Goal: Complete application form

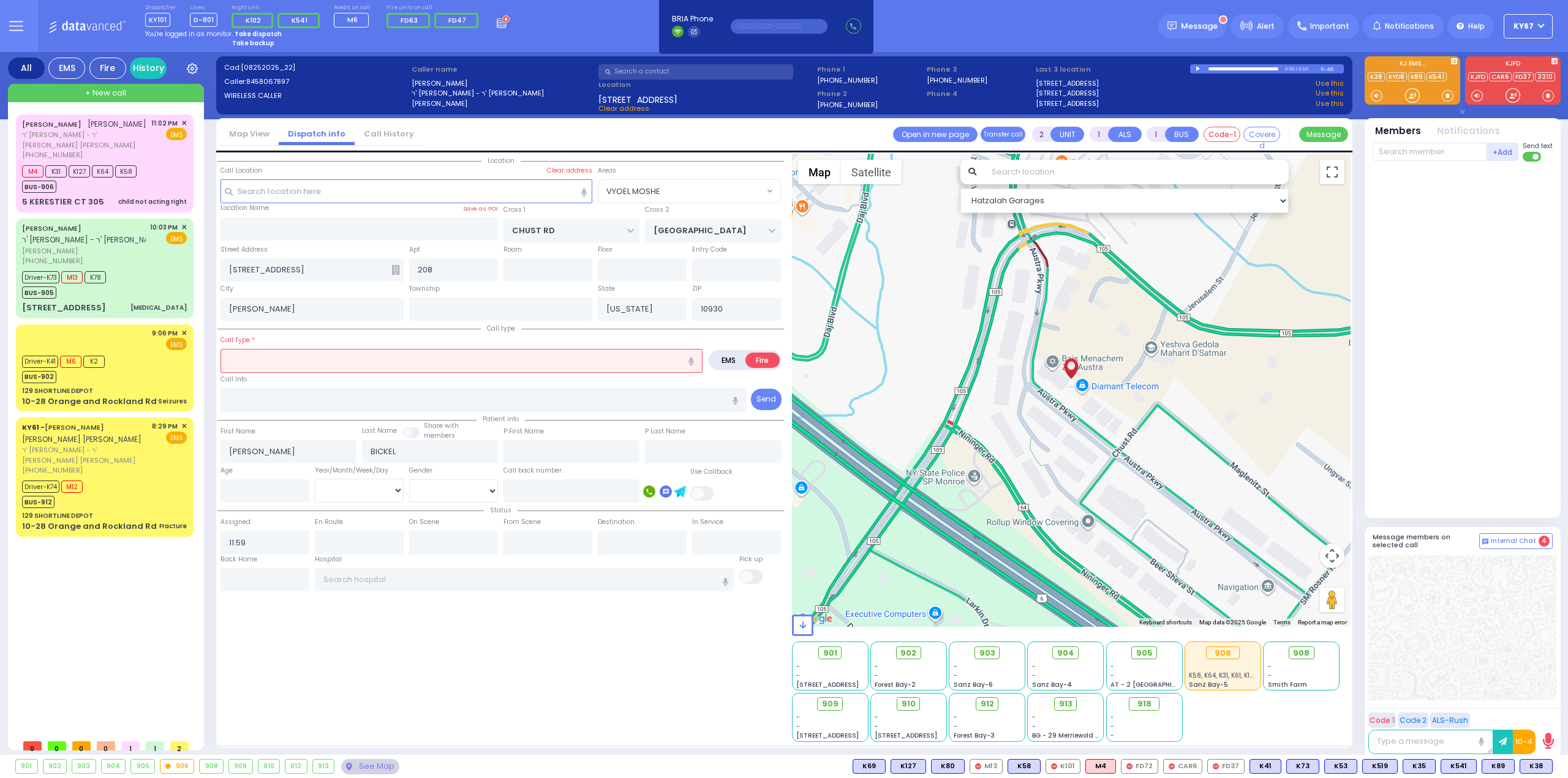
select select "VYOEL MOSHE"
select select
